Goal: Navigation & Orientation: Find specific page/section

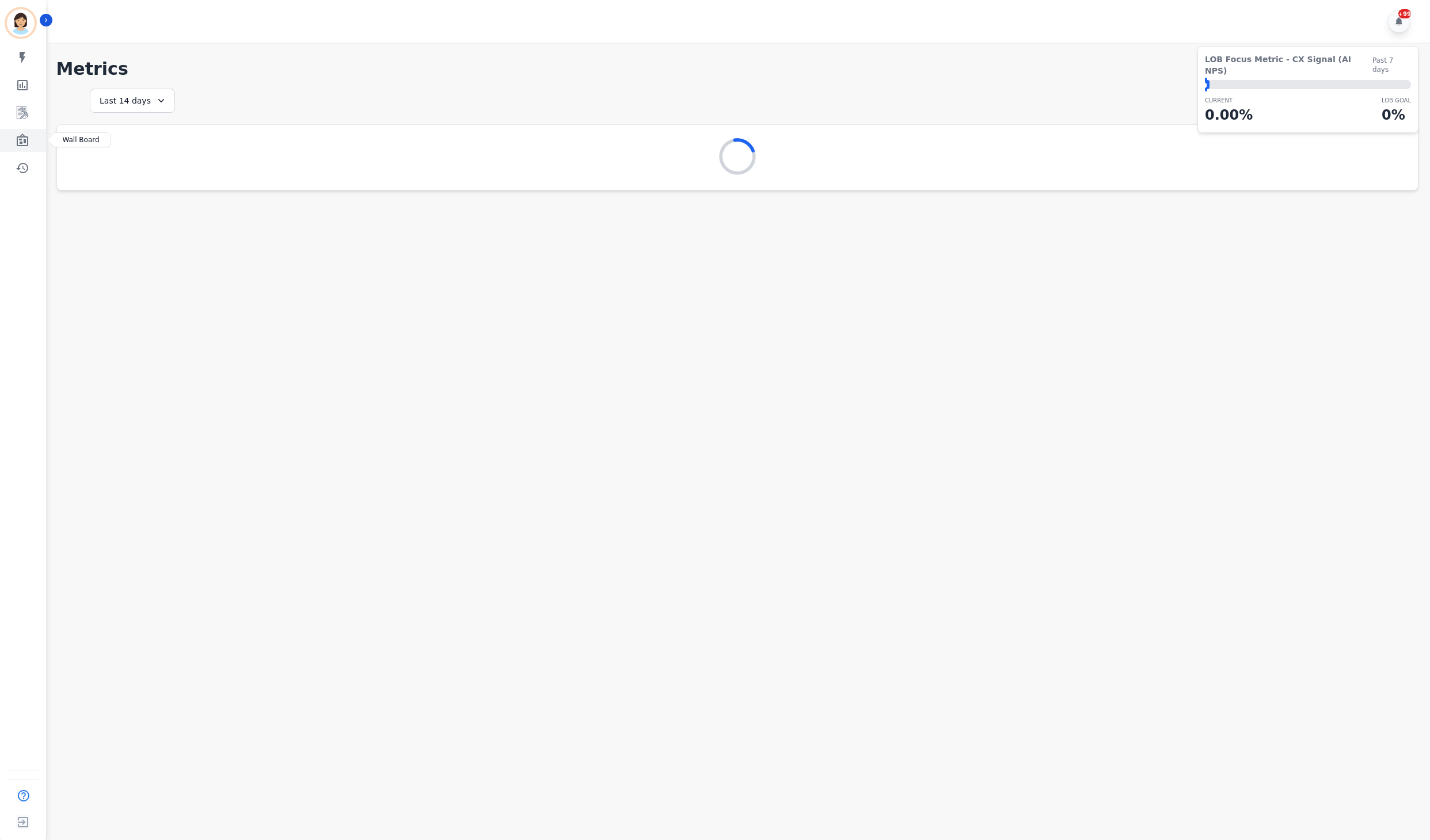
click at [31, 140] on link "Sidebar" at bounding box center [24, 140] width 45 height 23
